Goal: Information Seeking & Learning: Learn about a topic

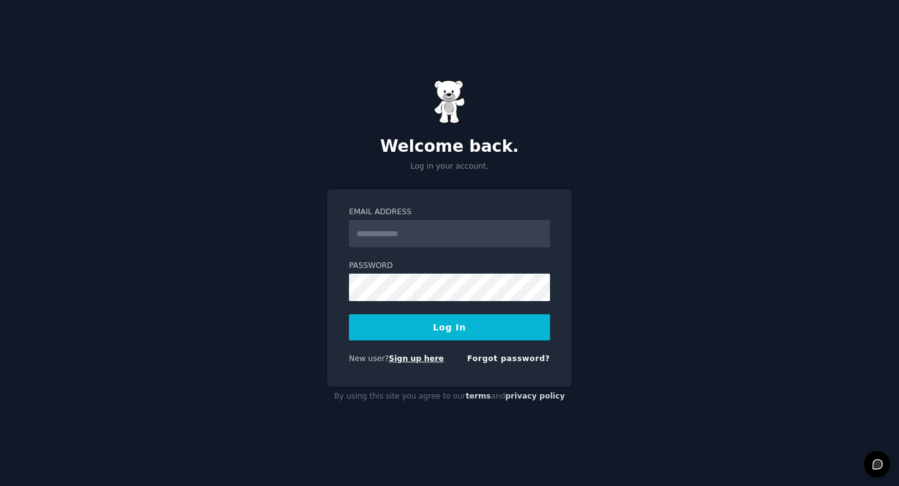
click at [420, 362] on link "Sign up here" at bounding box center [416, 358] width 55 height 9
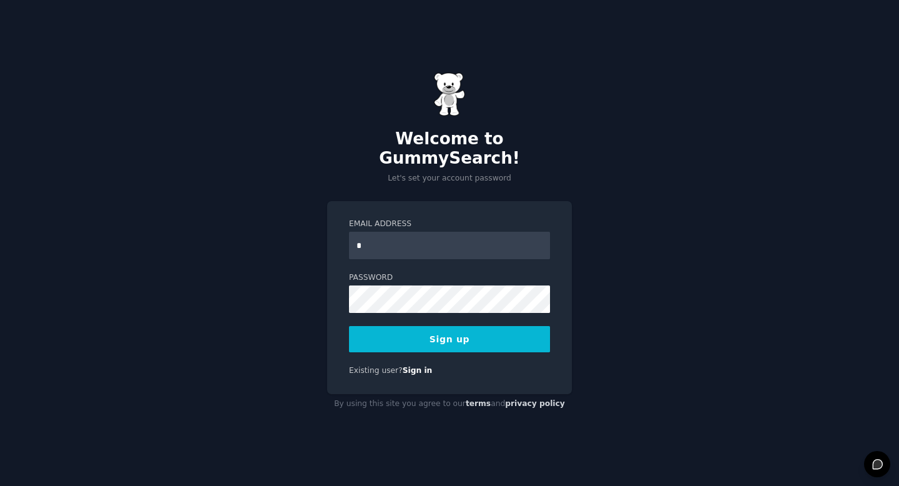
type input "**********"
click at [428, 333] on button "Sign up" at bounding box center [449, 339] width 201 height 26
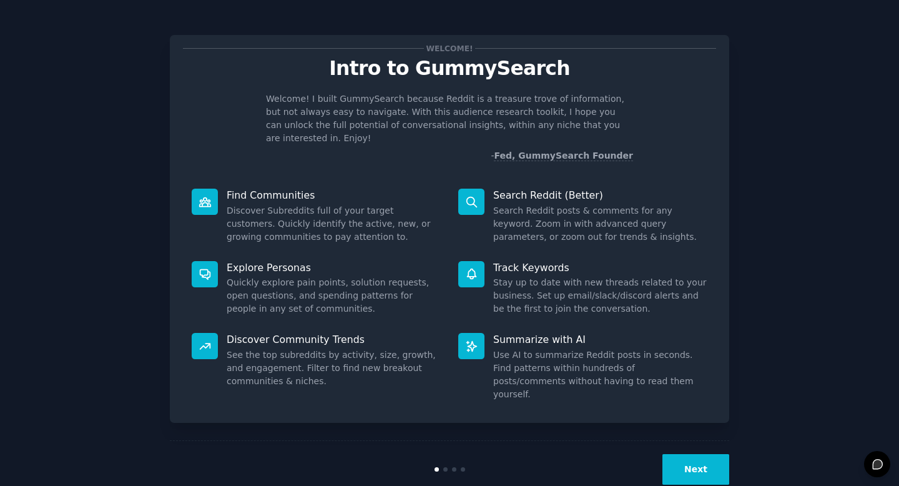
click at [684, 454] on button "Next" at bounding box center [695, 469] width 67 height 31
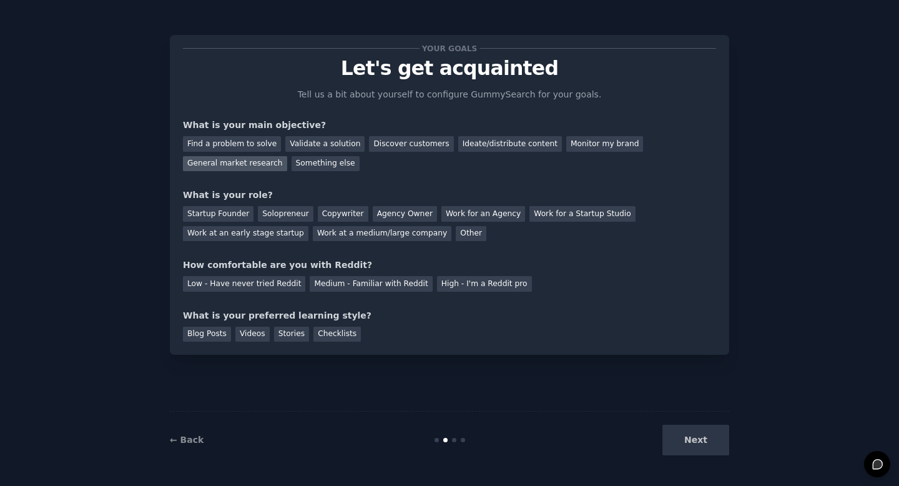
click at [253, 165] on div "General market research" at bounding box center [235, 164] width 104 height 16
click at [473, 147] on div "Ideate/distribute content" at bounding box center [510, 144] width 104 height 16
click at [252, 162] on div "General market research" at bounding box center [235, 164] width 104 height 16
click at [318, 158] on div "Something else" at bounding box center [325, 164] width 68 height 16
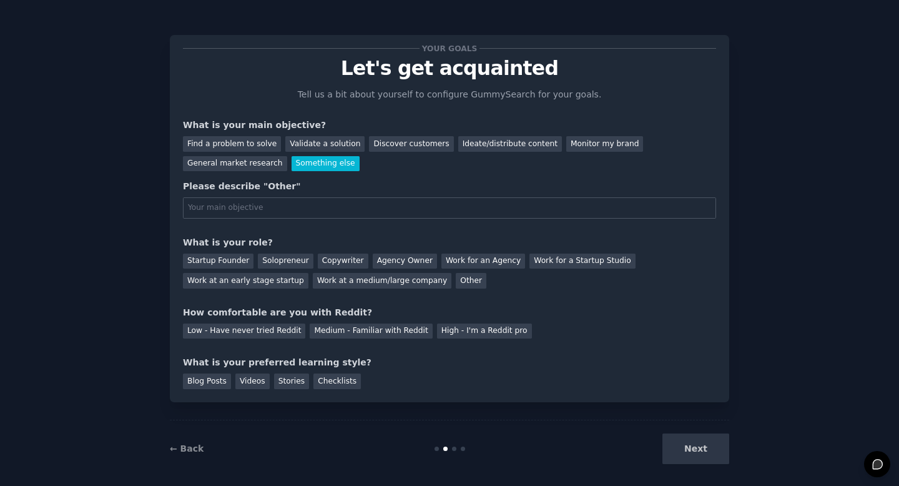
click at [241, 174] on div "Your goals Let's get acquainted Tell us a bit about yourself to configure Gummy…" at bounding box center [449, 218] width 533 height 341
click at [242, 164] on div "General market research" at bounding box center [235, 164] width 104 height 16
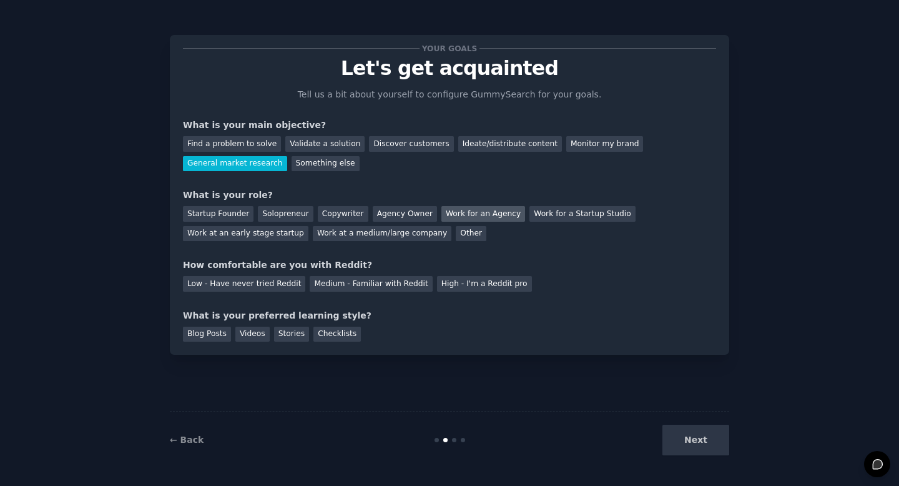
click at [487, 219] on div "Work for an Agency" at bounding box center [483, 214] width 84 height 16
click at [393, 212] on div "Agency Owner" at bounding box center [405, 214] width 64 height 16
click at [396, 233] on div "Work at a medium/large company" at bounding box center [382, 234] width 139 height 16
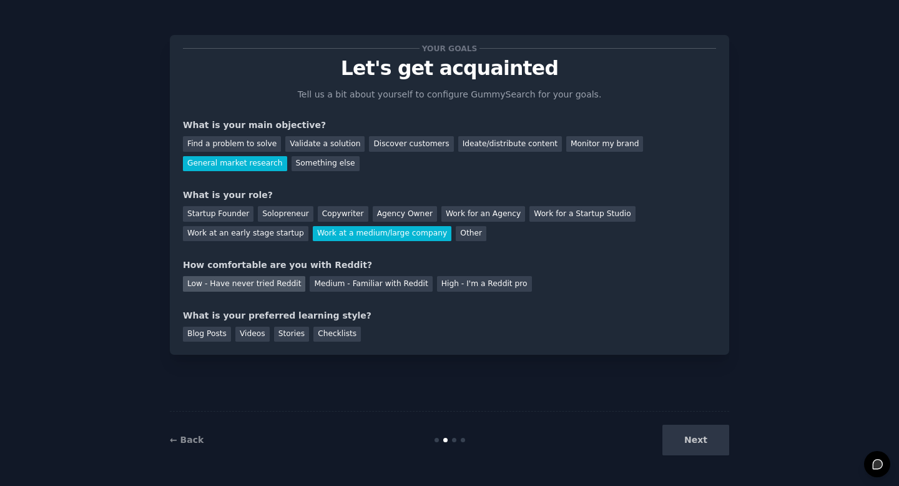
click at [278, 286] on div "Low - Have never tried Reddit" at bounding box center [244, 284] width 122 height 16
click at [254, 334] on div "Videos" at bounding box center [252, 334] width 34 height 16
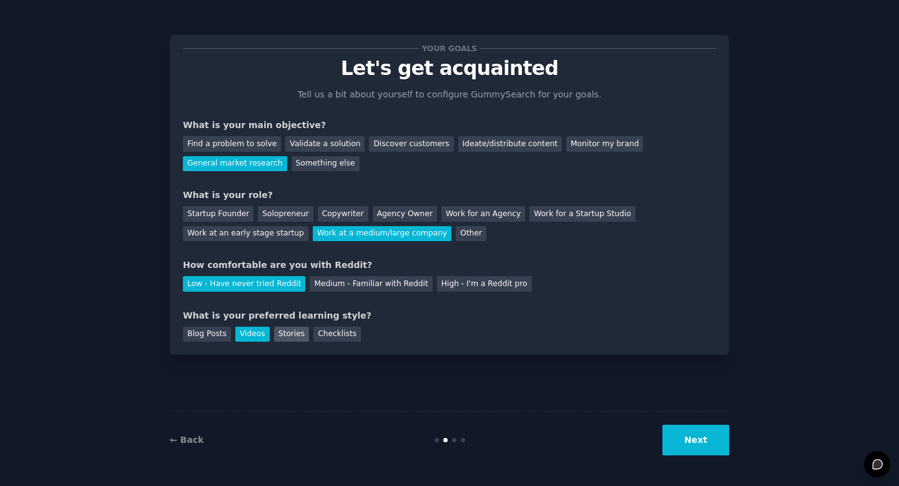
click at [290, 334] on div "Stories" at bounding box center [291, 334] width 35 height 16
click at [250, 333] on div "Videos" at bounding box center [252, 334] width 34 height 16
click at [701, 451] on button "Next" at bounding box center [695, 439] width 67 height 31
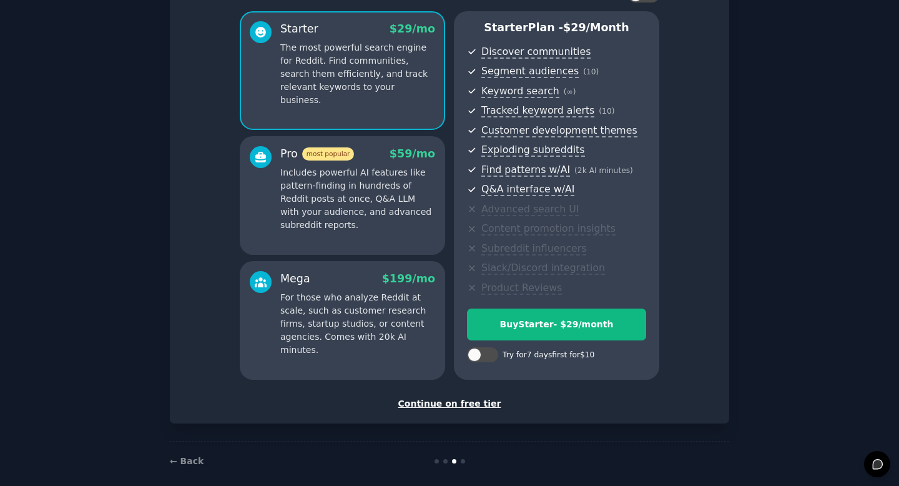
scroll to position [113, 0]
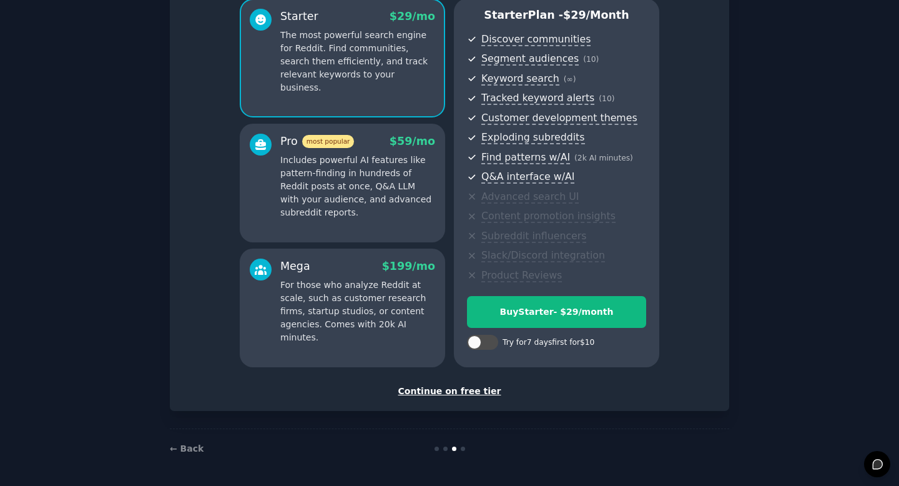
click at [431, 394] on div "Continue on free tier" at bounding box center [449, 390] width 533 height 13
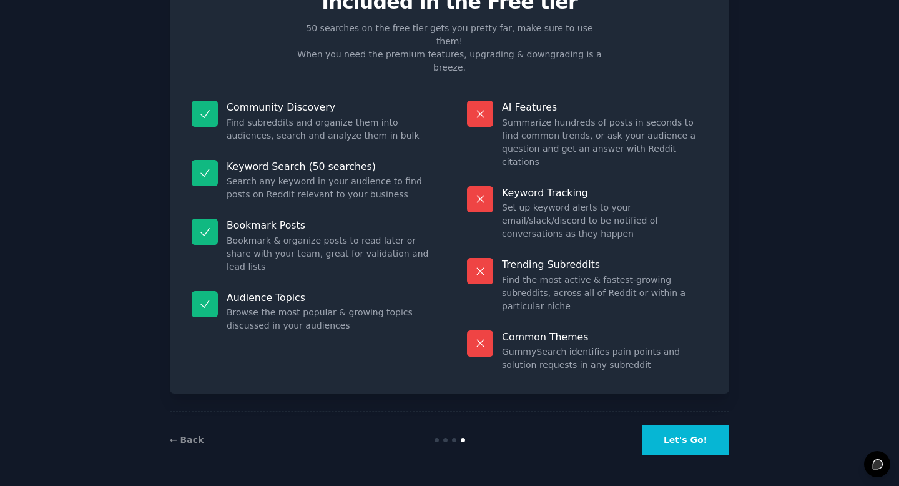
scroll to position [1, 0]
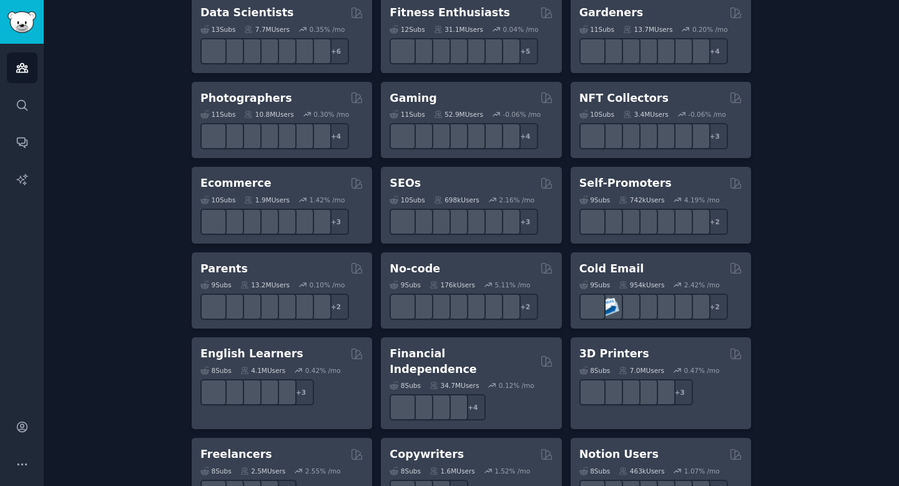
scroll to position [600, 0]
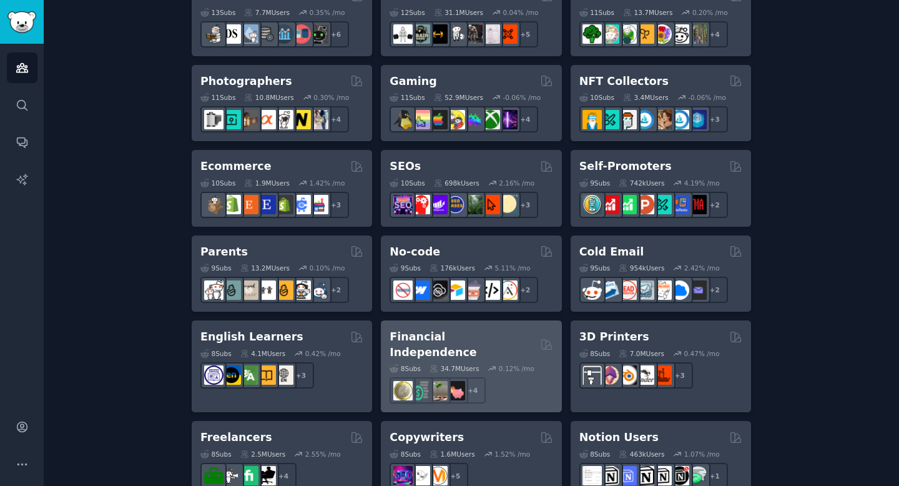
click at [479, 339] on h2 "Financial Independence" at bounding box center [461, 344] width 145 height 31
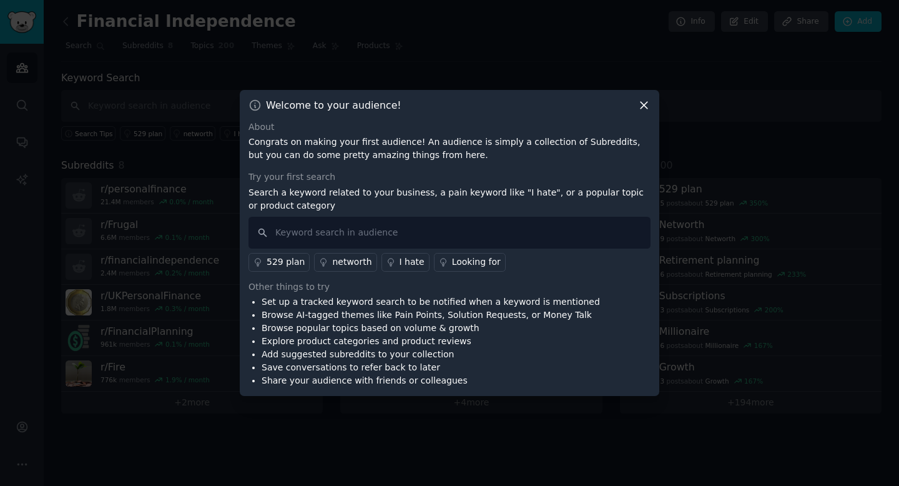
click at [642, 106] on icon at bounding box center [643, 105] width 7 height 7
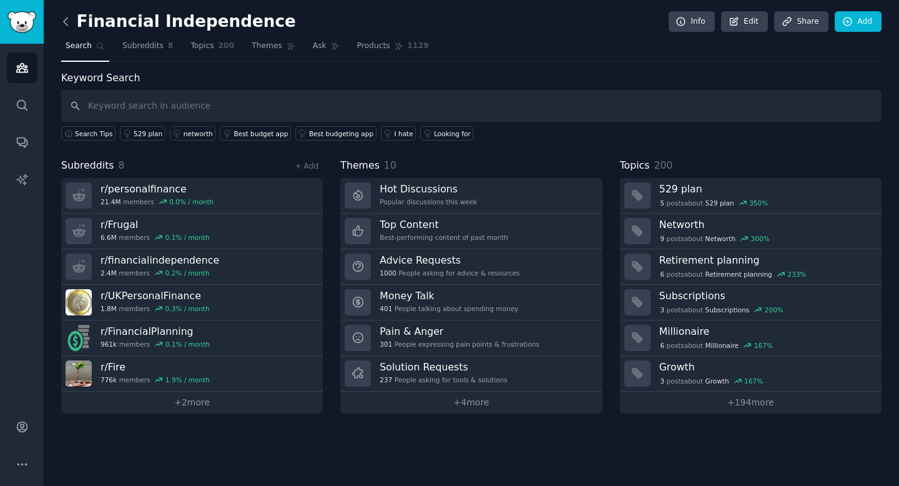
click at [71, 17] on icon at bounding box center [65, 21] width 13 height 13
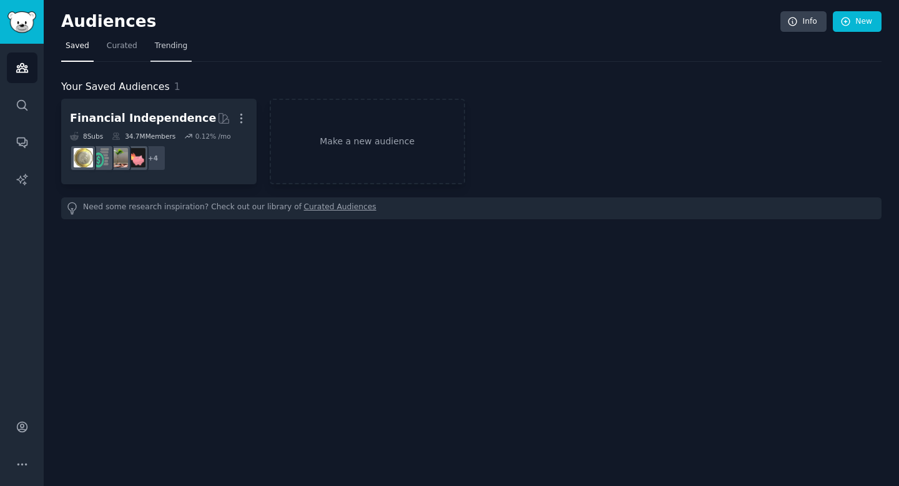
click at [168, 42] on span "Trending" at bounding box center [171, 46] width 32 height 11
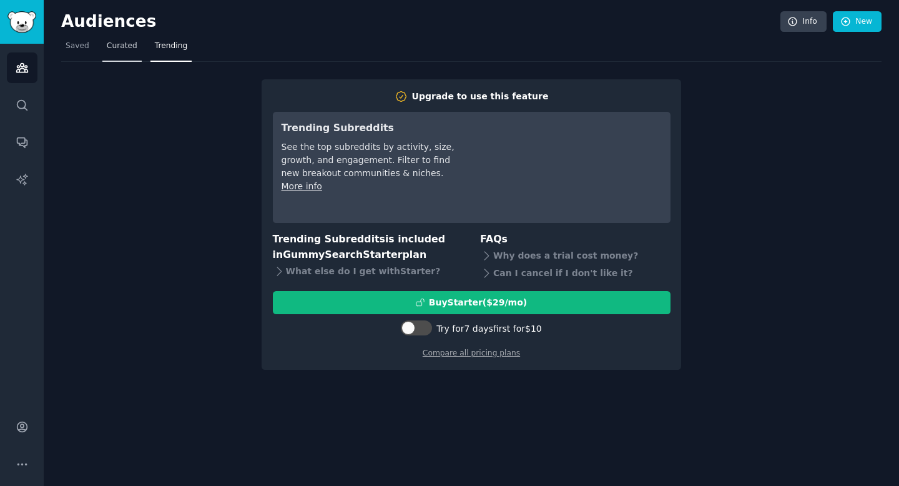
click at [122, 47] on span "Curated" at bounding box center [122, 46] width 31 height 11
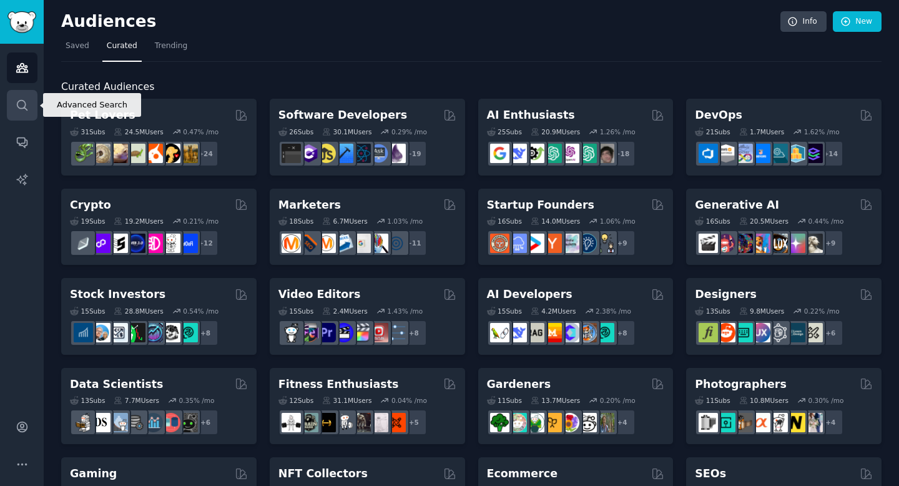
click at [26, 109] on icon "Sidebar" at bounding box center [22, 105] width 10 height 10
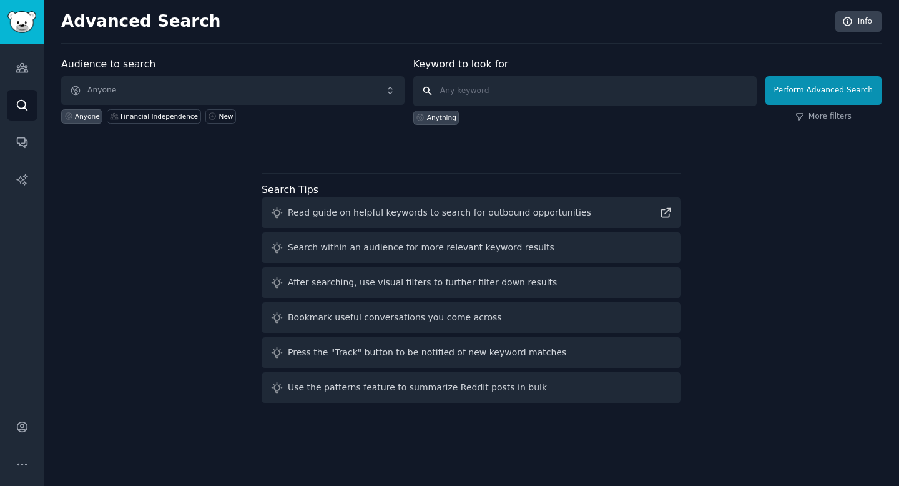
click at [446, 92] on input "text" at bounding box center [584, 91] width 343 height 30
type input "skincare"
click button "Perform Advanced Search" at bounding box center [823, 90] width 116 height 29
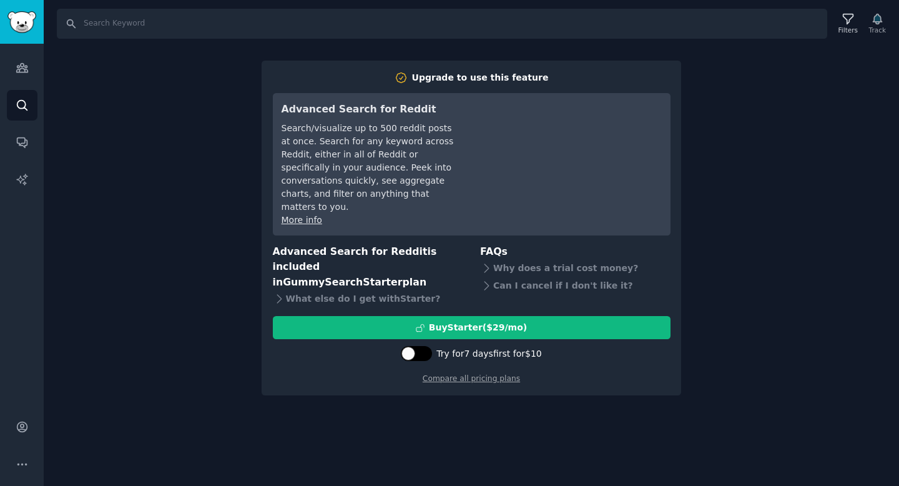
click at [426, 350] on div at bounding box center [422, 353] width 6 height 6
click at [413, 350] on div at bounding box center [408, 353] width 9 height 6
click at [415, 346] on div at bounding box center [408, 353] width 14 height 14
click at [413, 350] on div at bounding box center [408, 353] width 9 height 6
checkbox input "false"
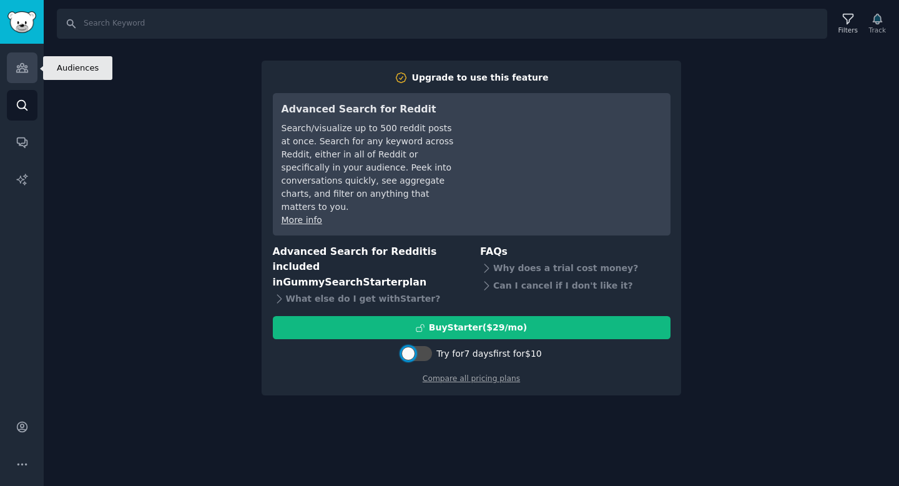
click at [16, 67] on icon "Sidebar" at bounding box center [21, 68] width 11 height 9
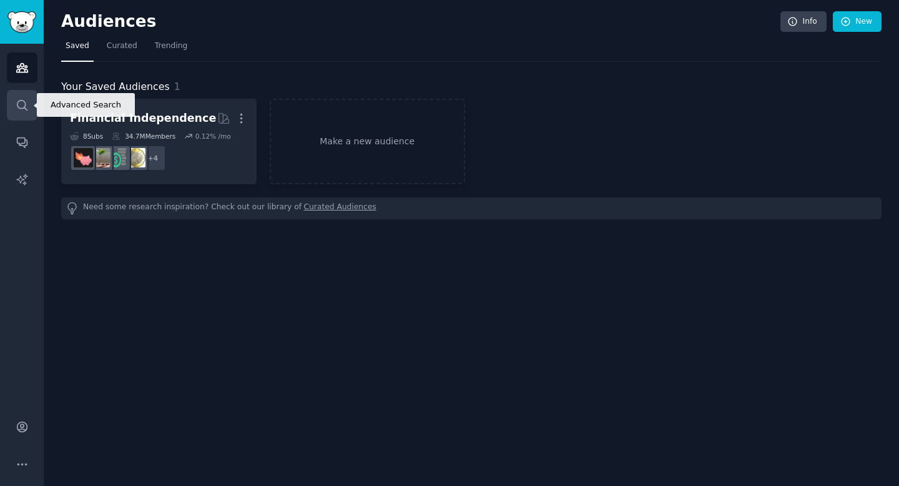
click at [17, 107] on icon "Sidebar" at bounding box center [22, 105] width 10 height 10
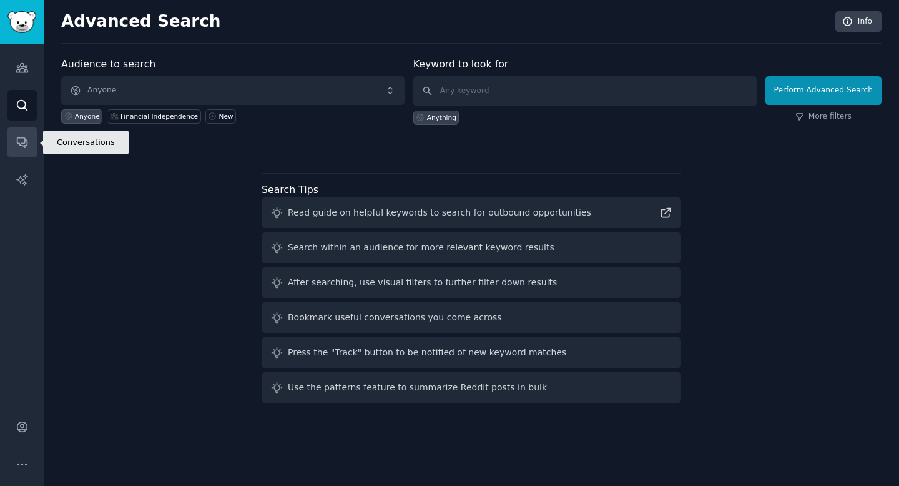
click at [24, 146] on icon "Sidebar" at bounding box center [22, 143] width 10 height 10
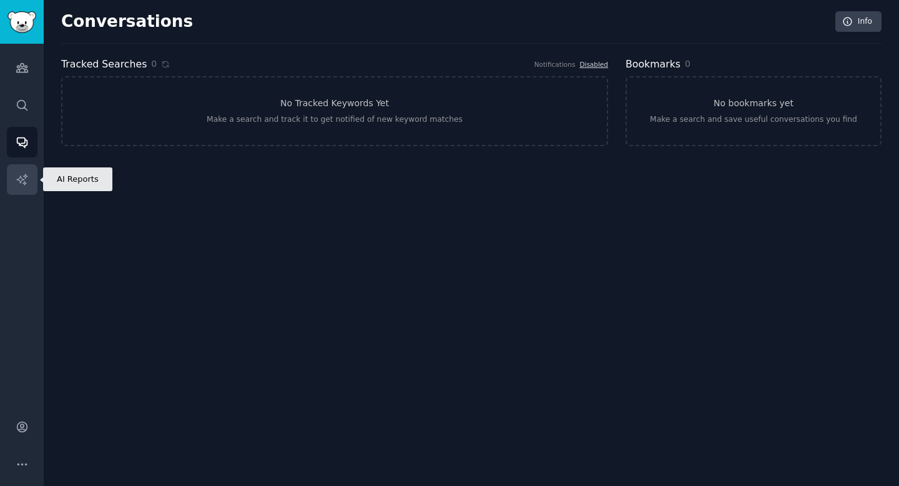
click at [24, 188] on link "AI Reports" at bounding box center [22, 179] width 31 height 31
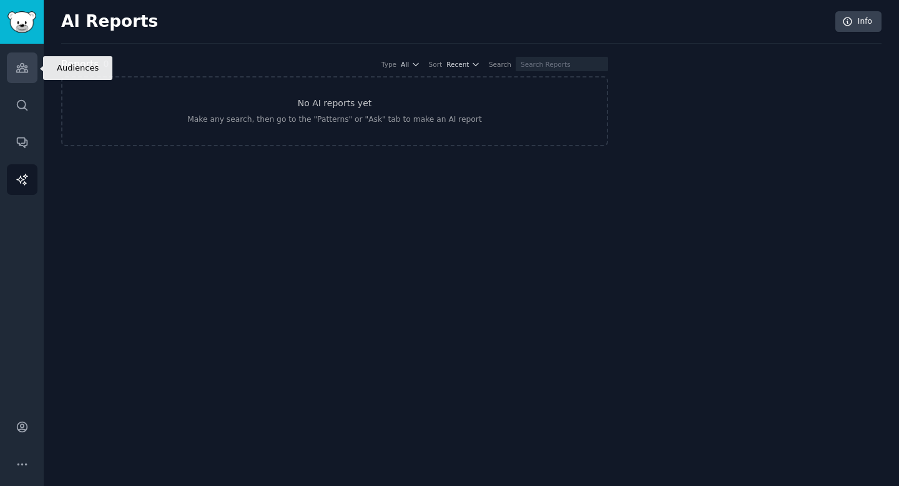
click at [26, 71] on icon "Sidebar" at bounding box center [22, 67] width 13 height 13
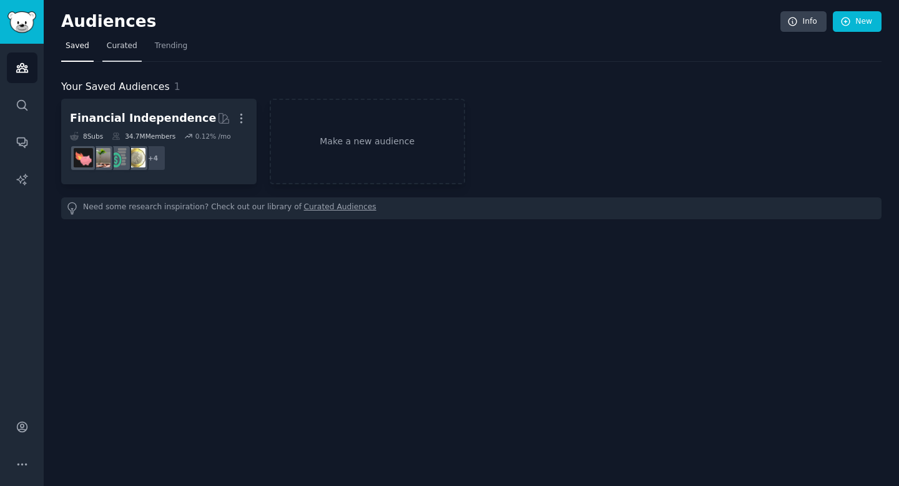
click at [118, 50] on span "Curated" at bounding box center [122, 46] width 31 height 11
